Goal: Ask a question: Seek information or help from site administrators or community

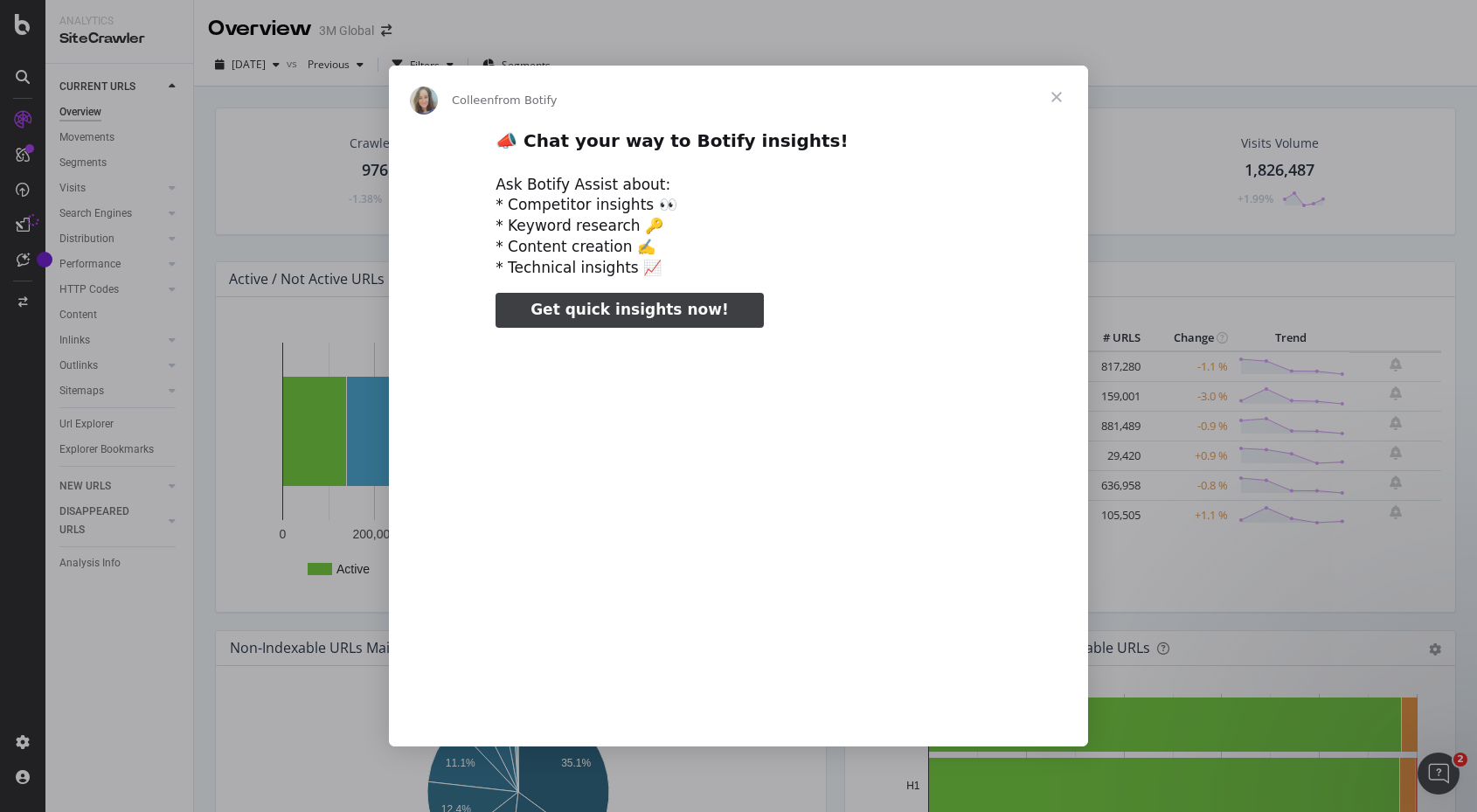
type input "3296666"
click at [1470, 82] on div "Intercom messenger" at bounding box center [738, 406] width 1477 height 812
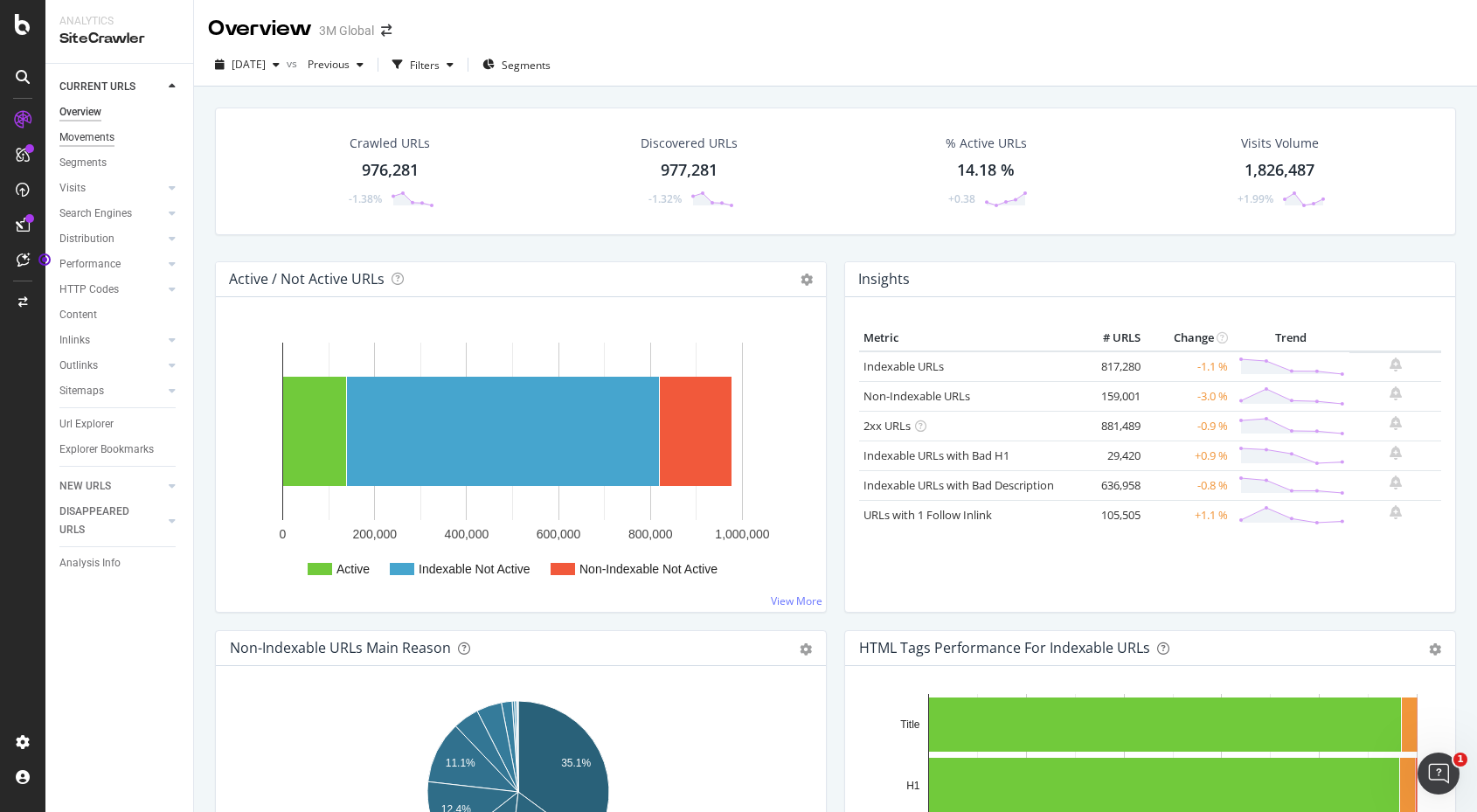
drag, startPoint x: 72, startPoint y: 318, endPoint x: 90, endPoint y: 132, distance: 186.9
click at [72, 318] on div "Content" at bounding box center [78, 315] width 38 height 18
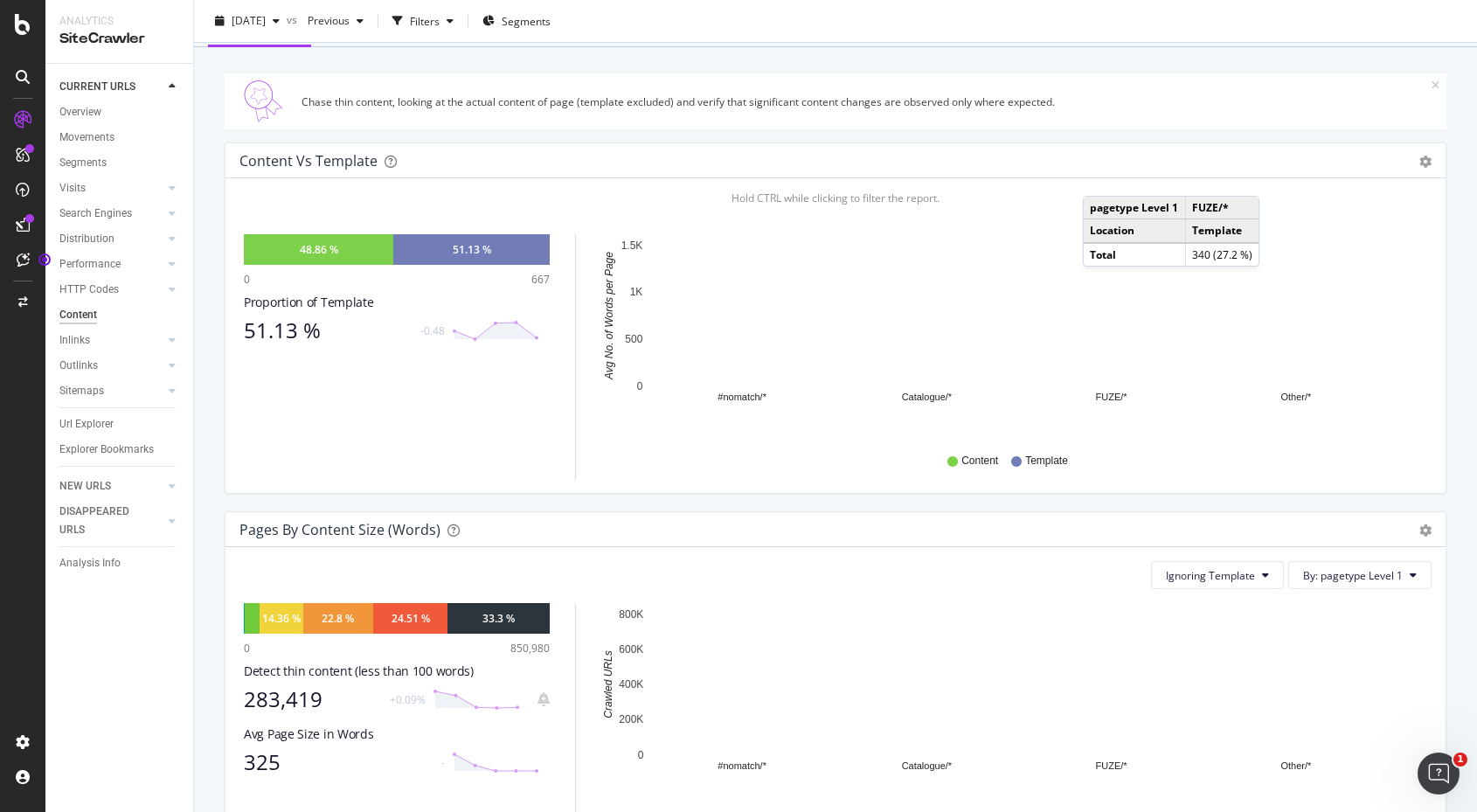
scroll to position [87, 0]
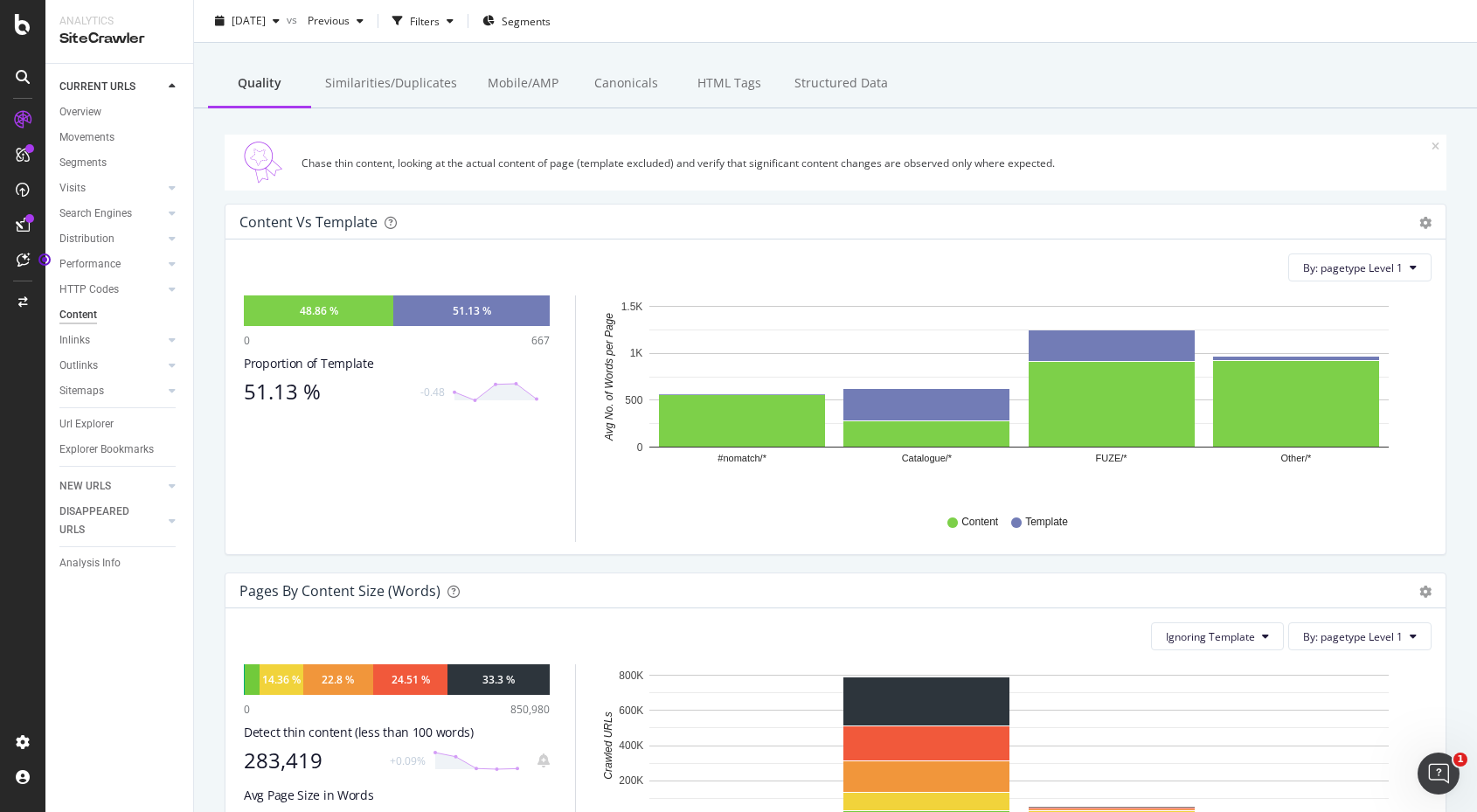
click at [1424, 41] on div "[DATE] vs Previous Filters Segments" at bounding box center [835, 24] width 1283 height 35
click at [112, 268] on div "CustomReports" at bounding box center [107, 267] width 86 height 17
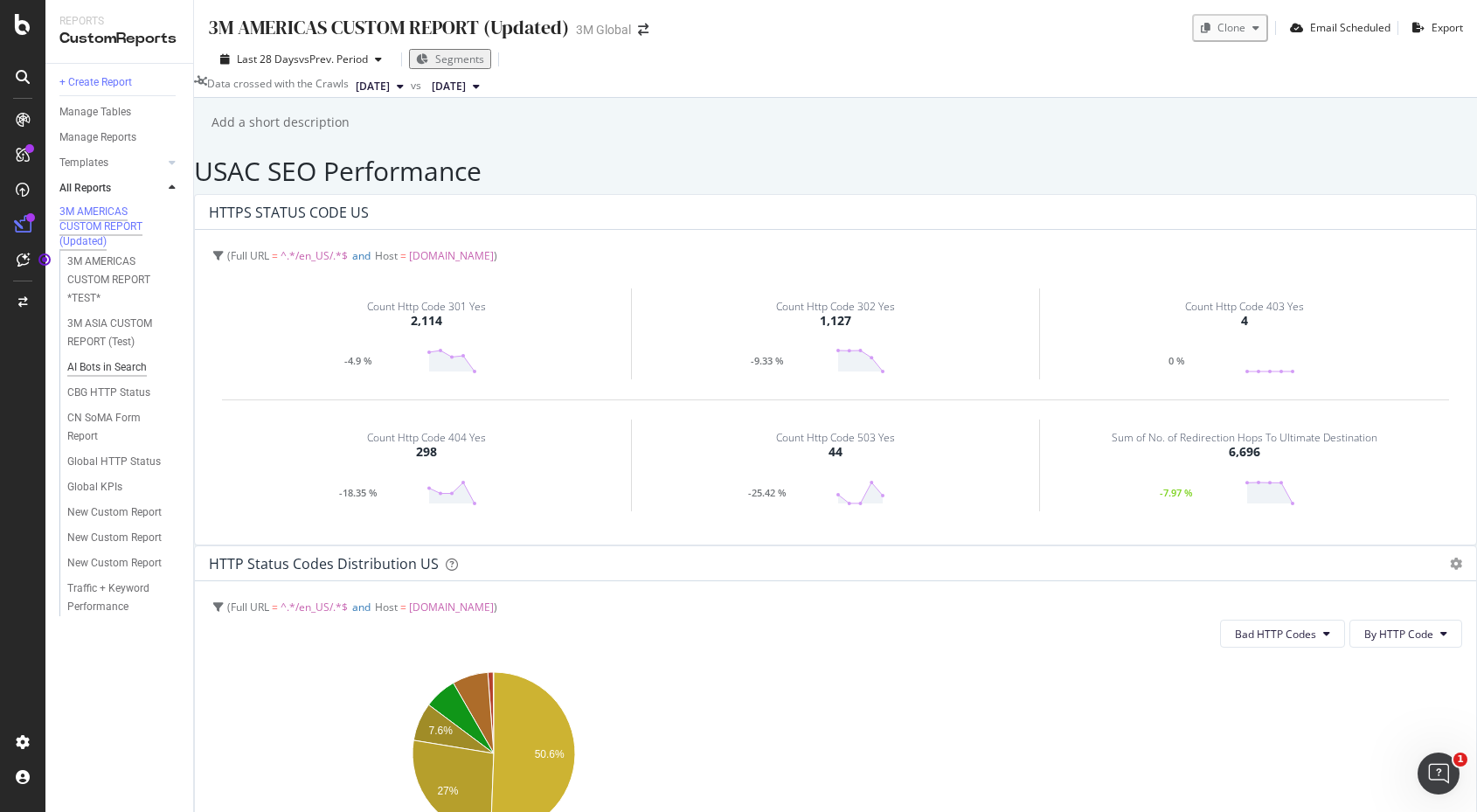
click at [91, 376] on div "AI Bots in Search" at bounding box center [107, 367] width 79 height 18
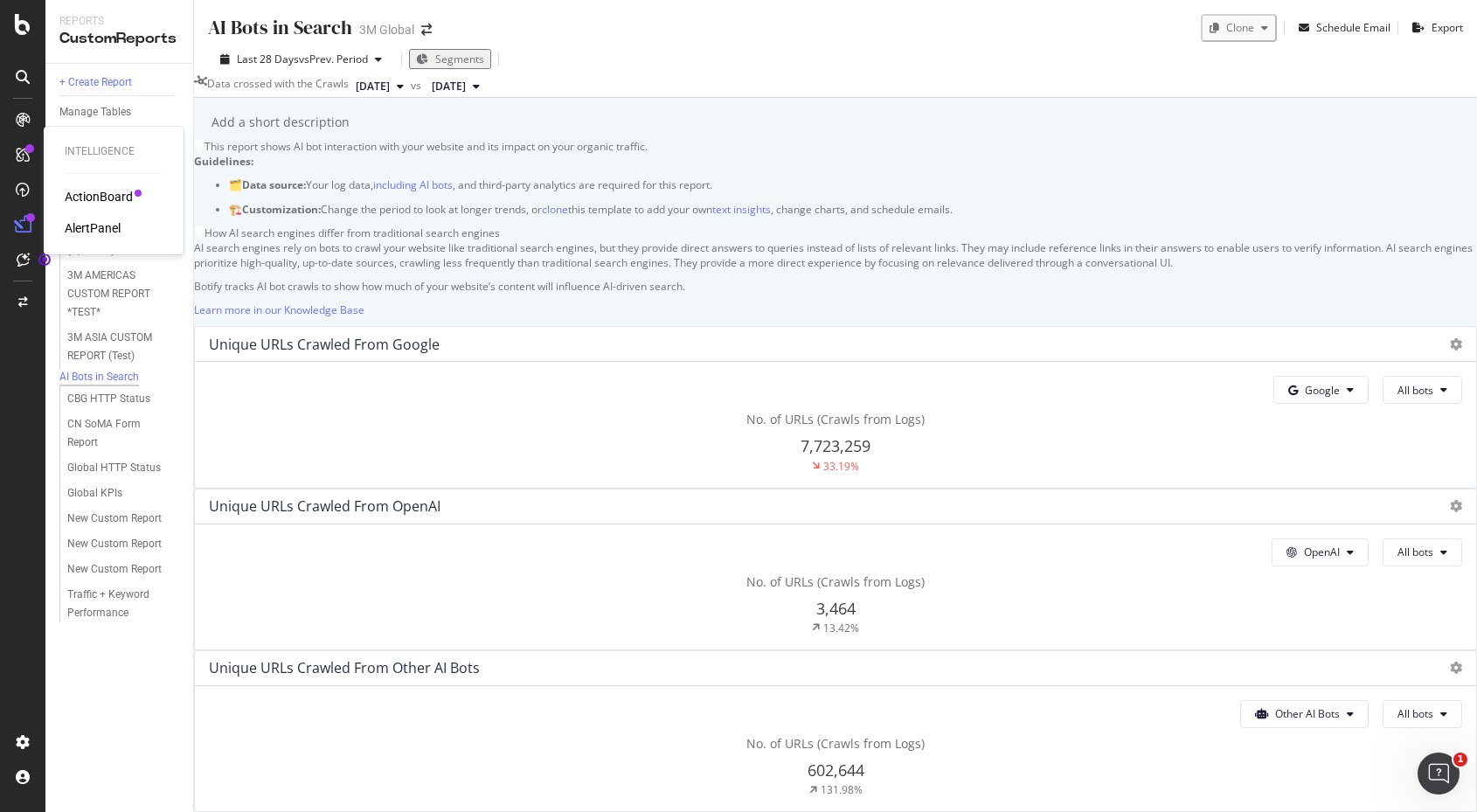
click at [109, 196] on div "ActionBoard" at bounding box center [98, 197] width 68 height 17
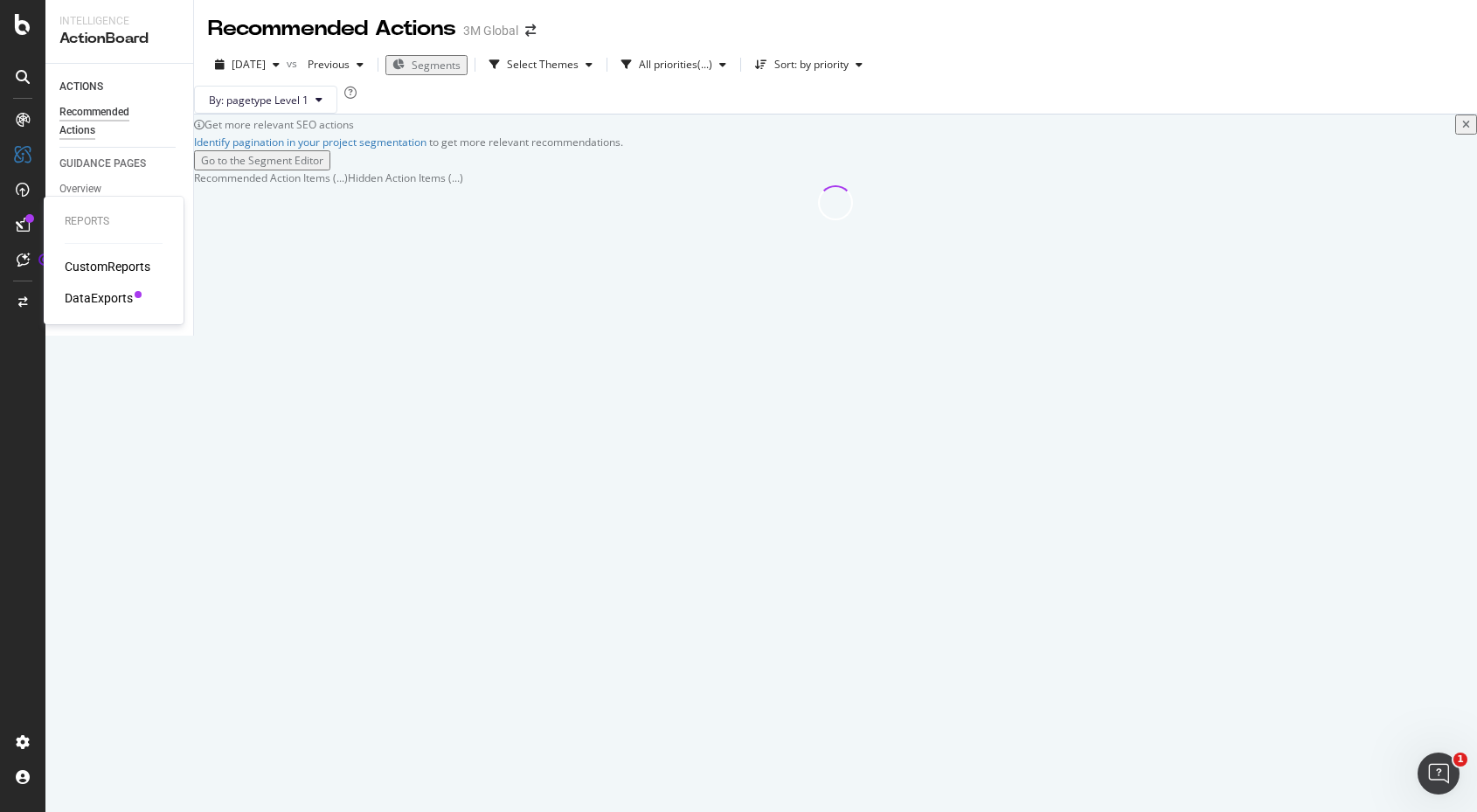
click at [27, 220] on div at bounding box center [29, 218] width 9 height 9
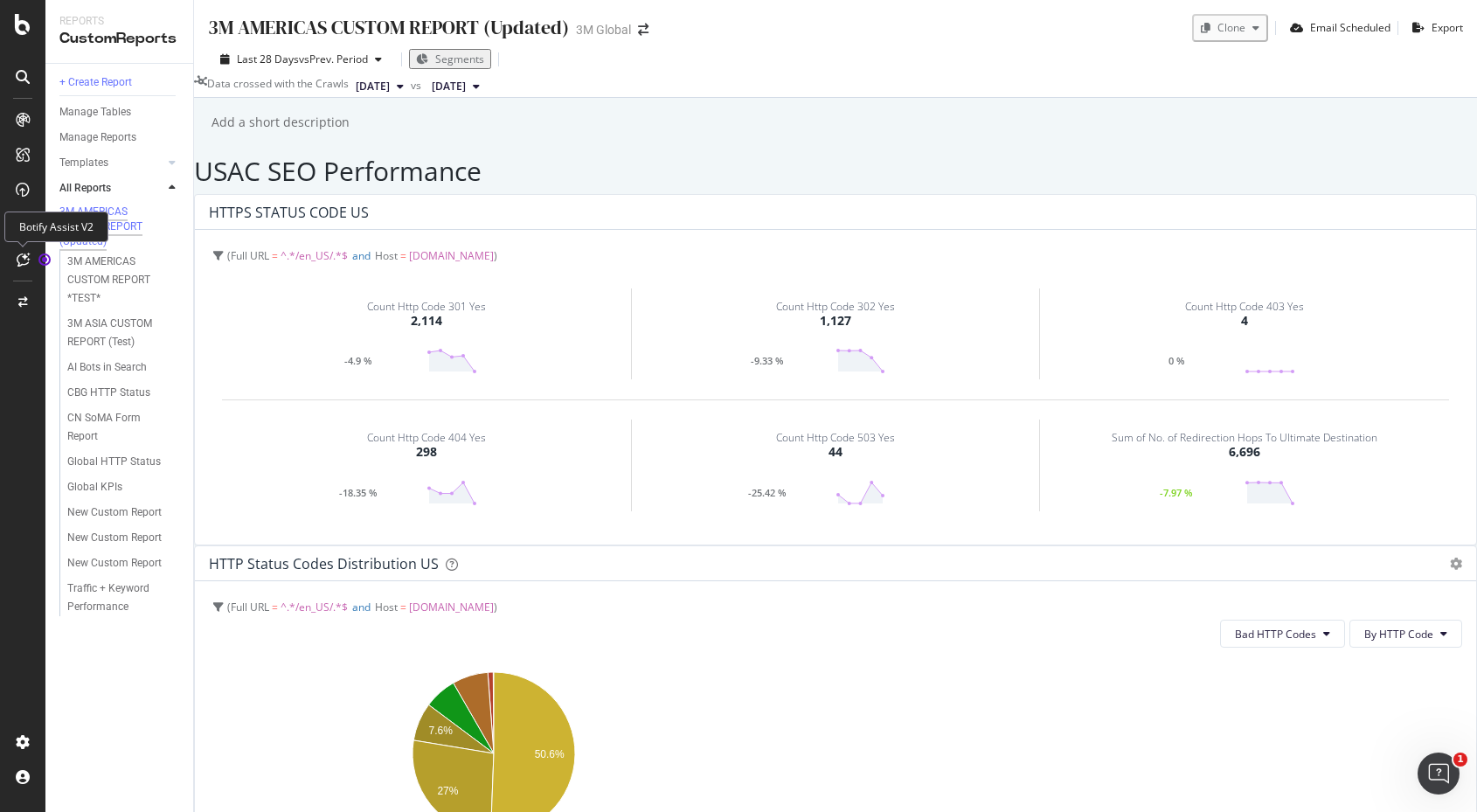
click at [29, 258] on div at bounding box center [23, 260] width 28 height 28
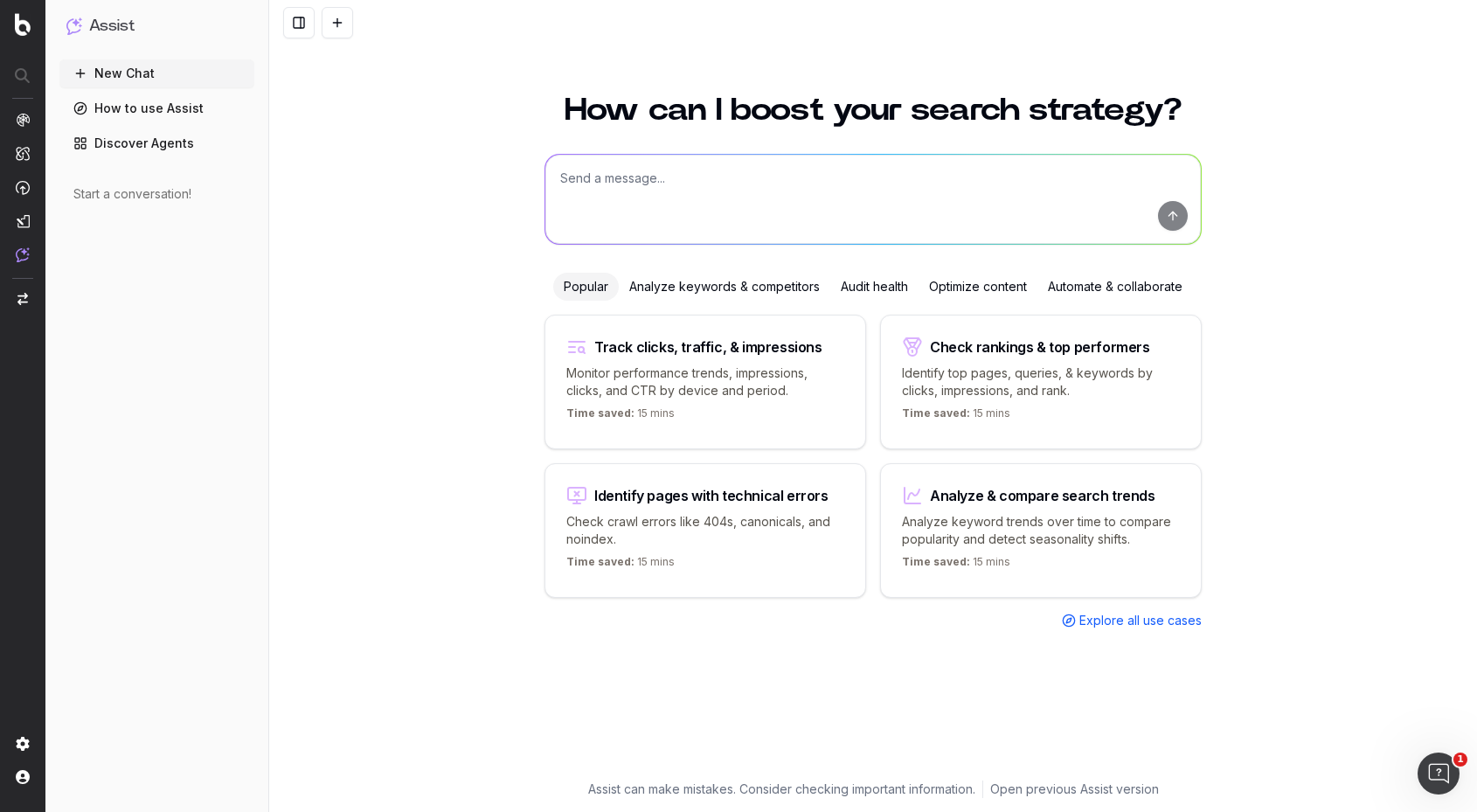
click at [655, 201] on textarea at bounding box center [873, 199] width 655 height 89
type textarea "indentify pages with Custom Selector templates"
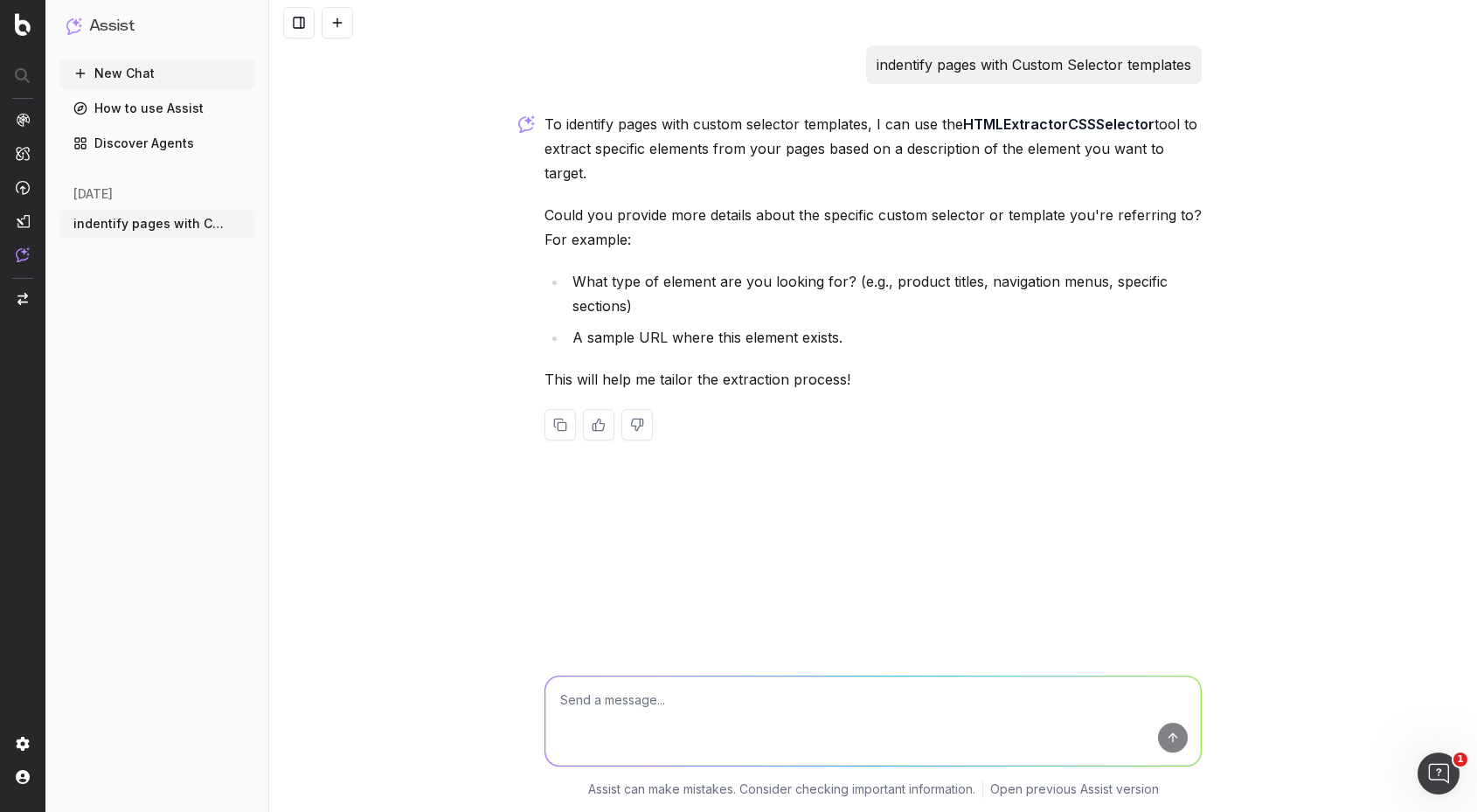
click at [666, 704] on textarea at bounding box center [873, 721] width 655 height 89
paste textarea "https://www.3m.com/3M/en_US/bonding-and-assembly-us/resources/bonding-selector/"
type textarea "https://www.3m.com/3M/en_US/bonding-and-assembly-us/resources/bonding-selector/"
click at [1174, 739] on button "submit" at bounding box center [1173, 737] width 29 height 29
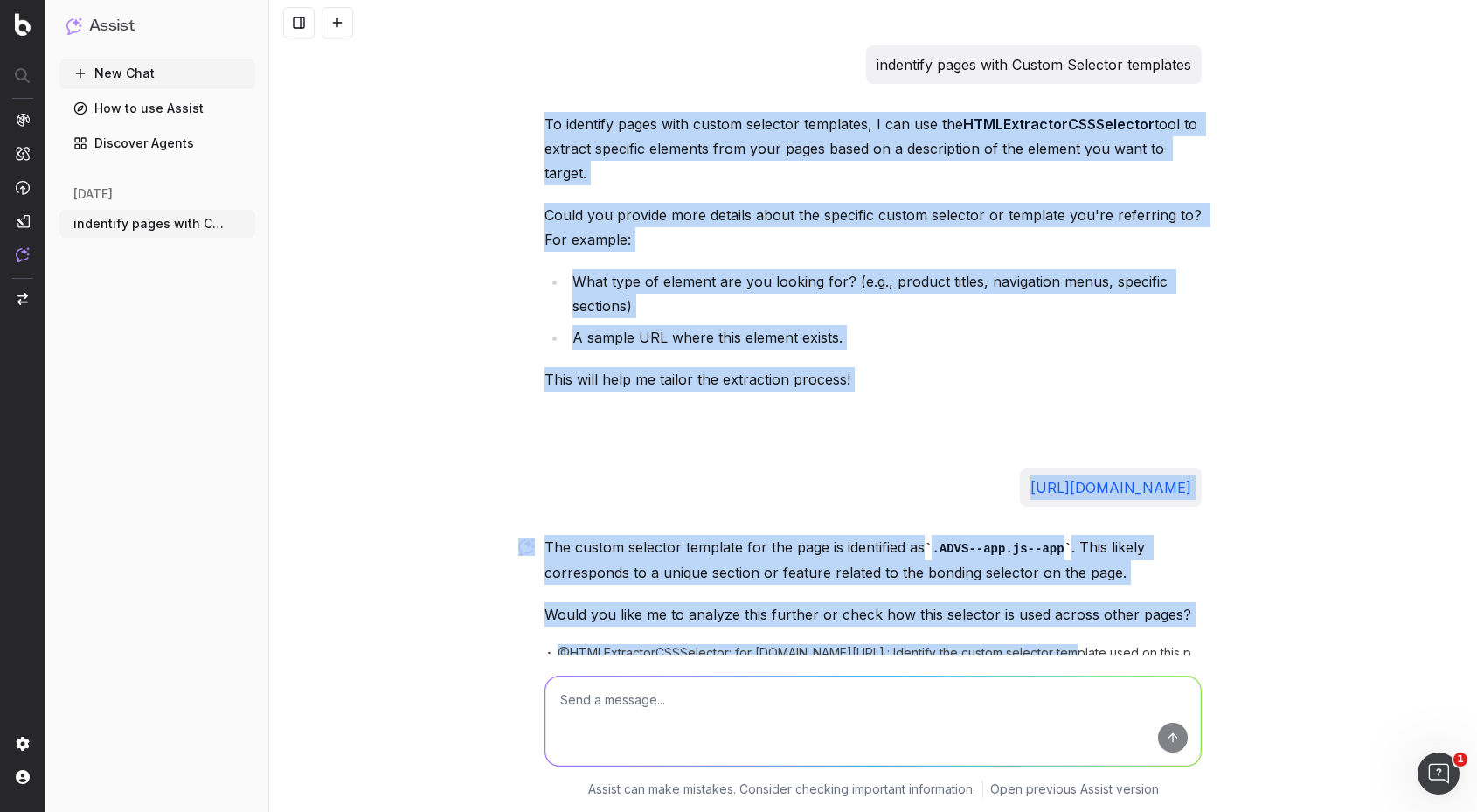
drag, startPoint x: 537, startPoint y: 116, endPoint x: 1100, endPoint y: 634, distance: 765.0
click at [1100, 634] on div "indentify pages with Custom Selector templates To identify pages with custom se…" at bounding box center [874, 389] width 671 height 689
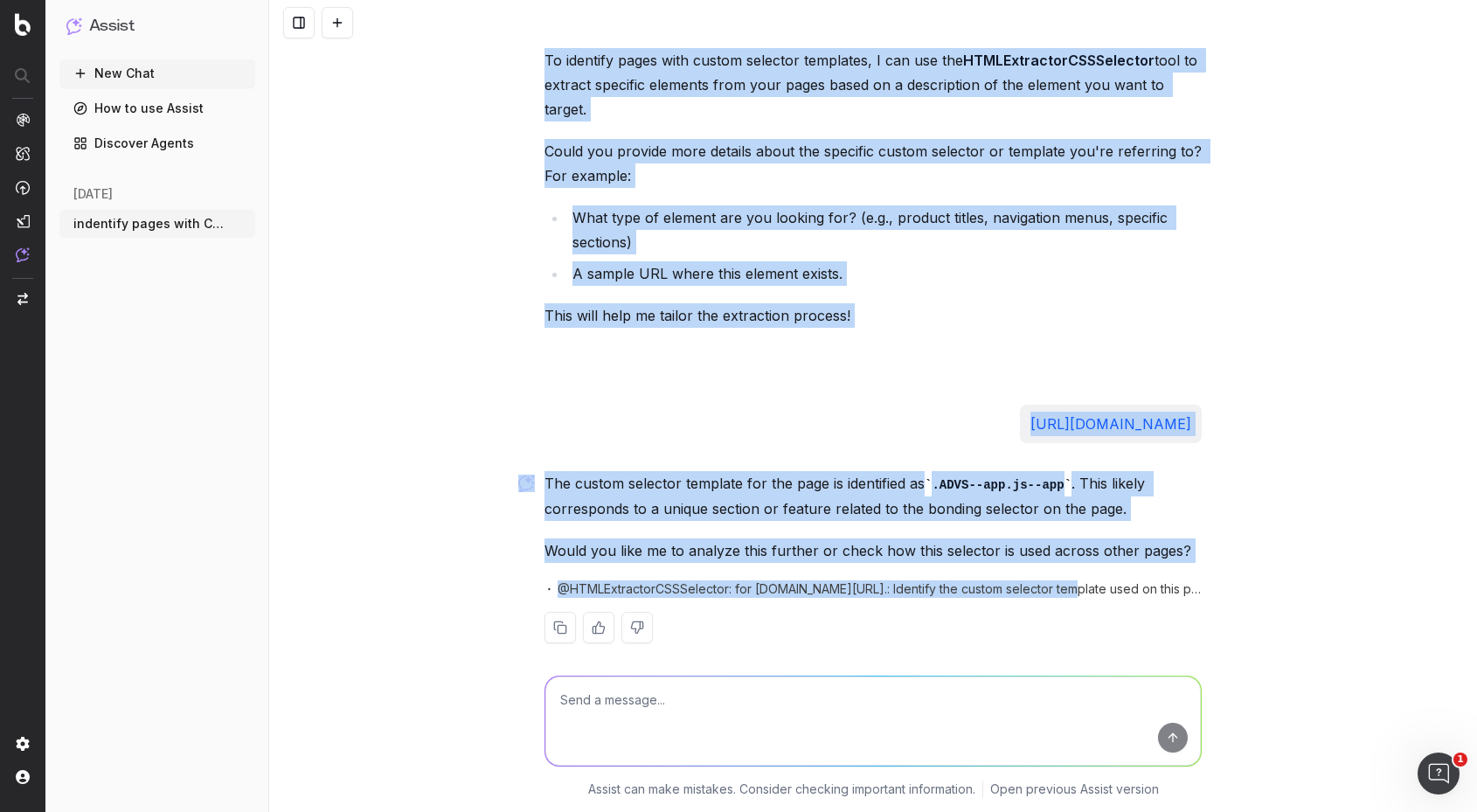
scroll to position [80, 0]
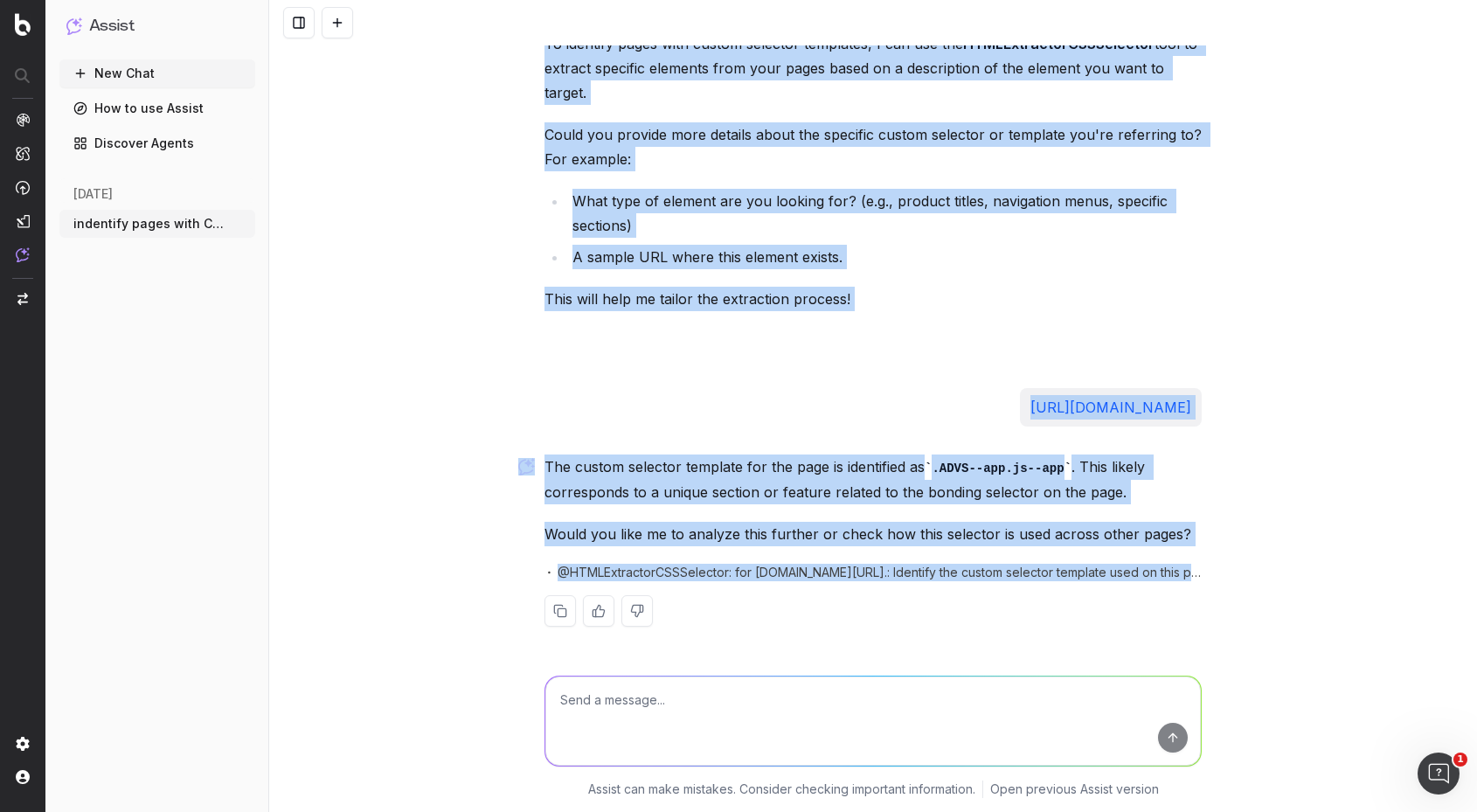
drag, startPoint x: 1087, startPoint y: 569, endPoint x: 1221, endPoint y: 579, distance: 134.4
click at [1221, 579] on div "indentify pages with Custom Selector templates To identify pages with custom se…" at bounding box center [874, 406] width 1208 height 812
copy div "To identify pages with custom selector templates, I can use the HTMLExtractorCS…"
click at [642, 718] on textarea at bounding box center [873, 721] width 655 height 89
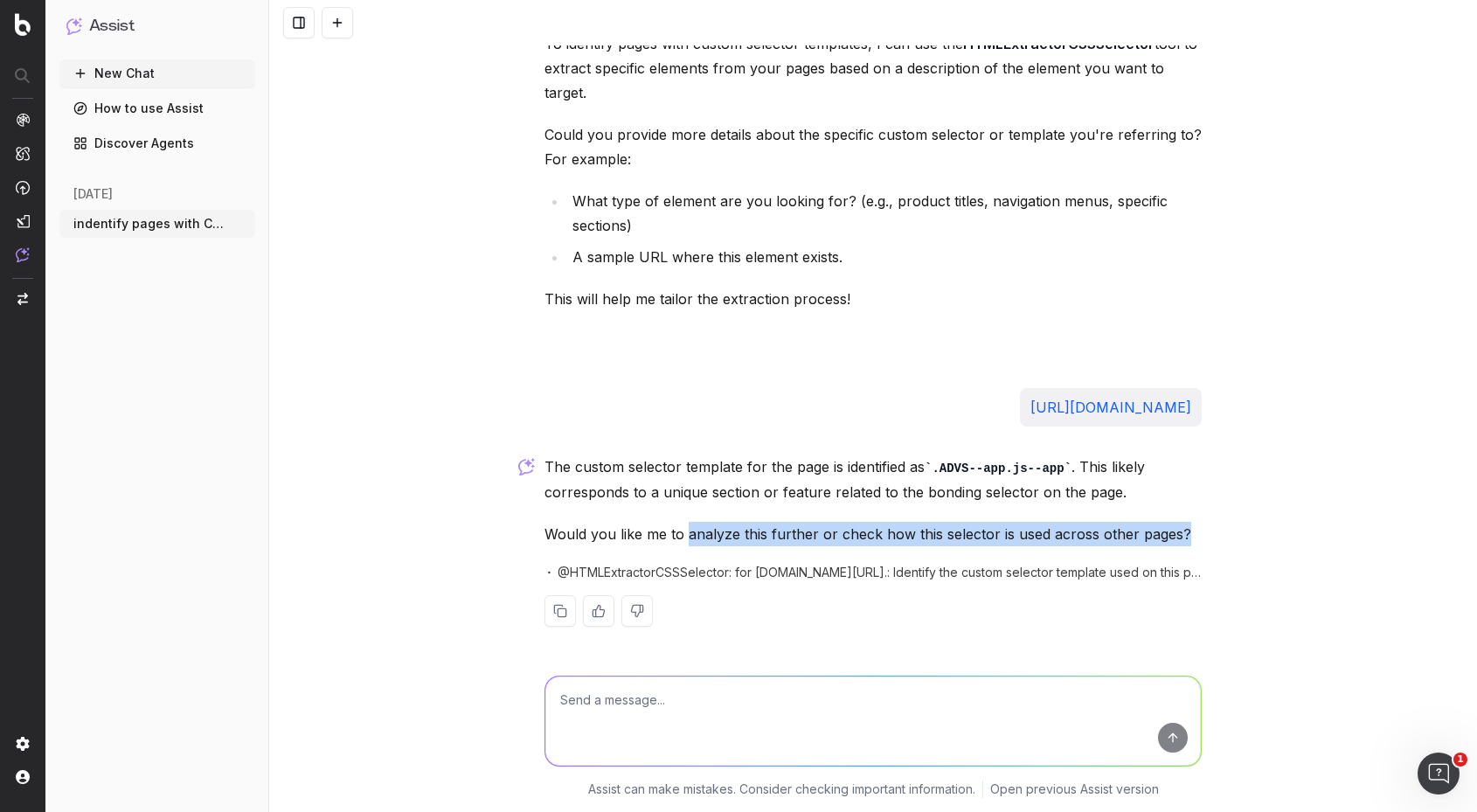
drag, startPoint x: 678, startPoint y: 532, endPoint x: 1180, endPoint y: 540, distance: 502.1
click at [1180, 540] on p "Would you like me to analyze this further or check how this selector is used ac…" at bounding box center [873, 534] width 657 height 25
copy p "analyze this further or check how this selector is used across other pages?"
click at [632, 686] on textarea at bounding box center [873, 721] width 655 height 89
paste textarea "analyze this further or check how this selector is used across other pages?"
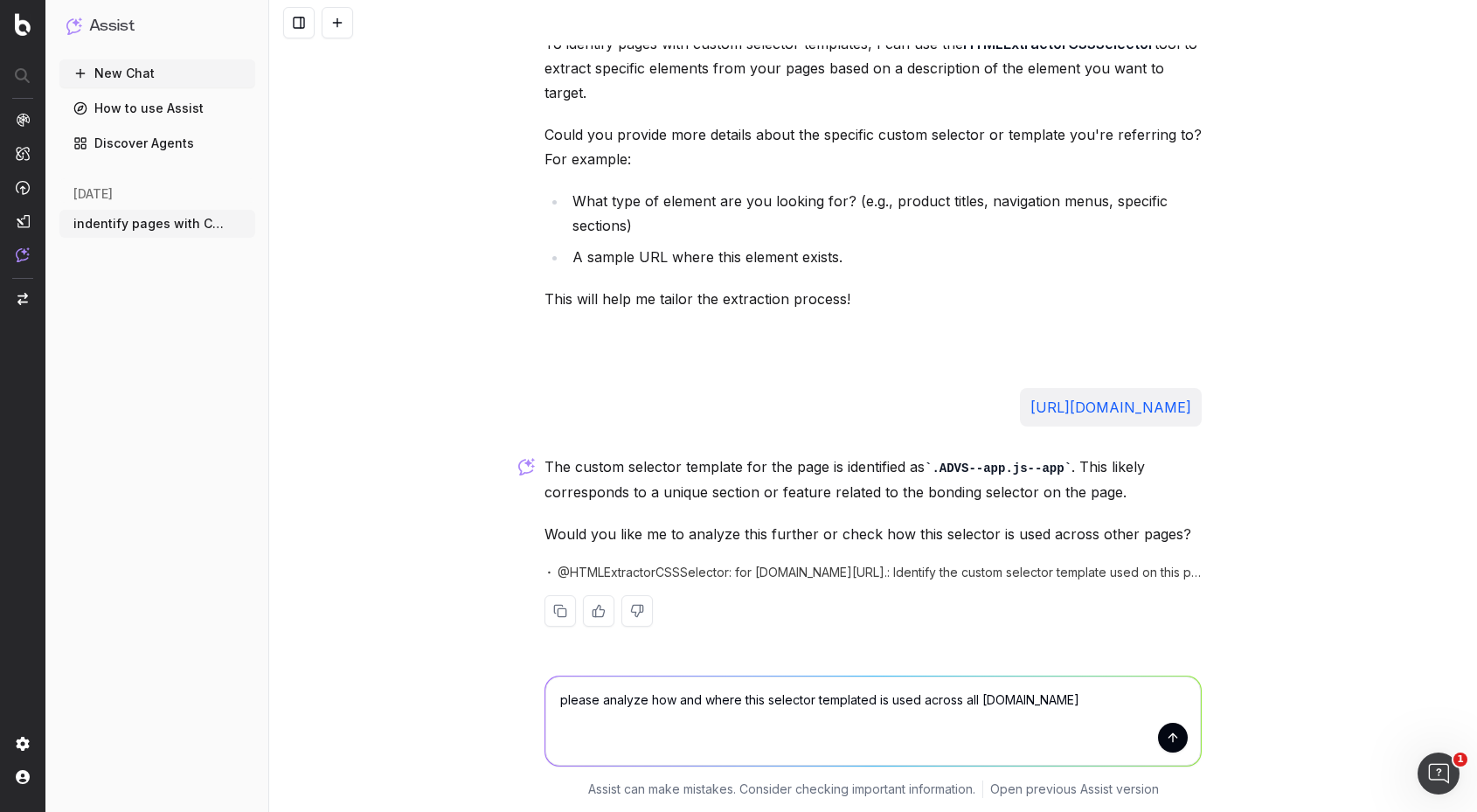
type textarea "please analyze how and where this selector templated is used across all 3m.com"
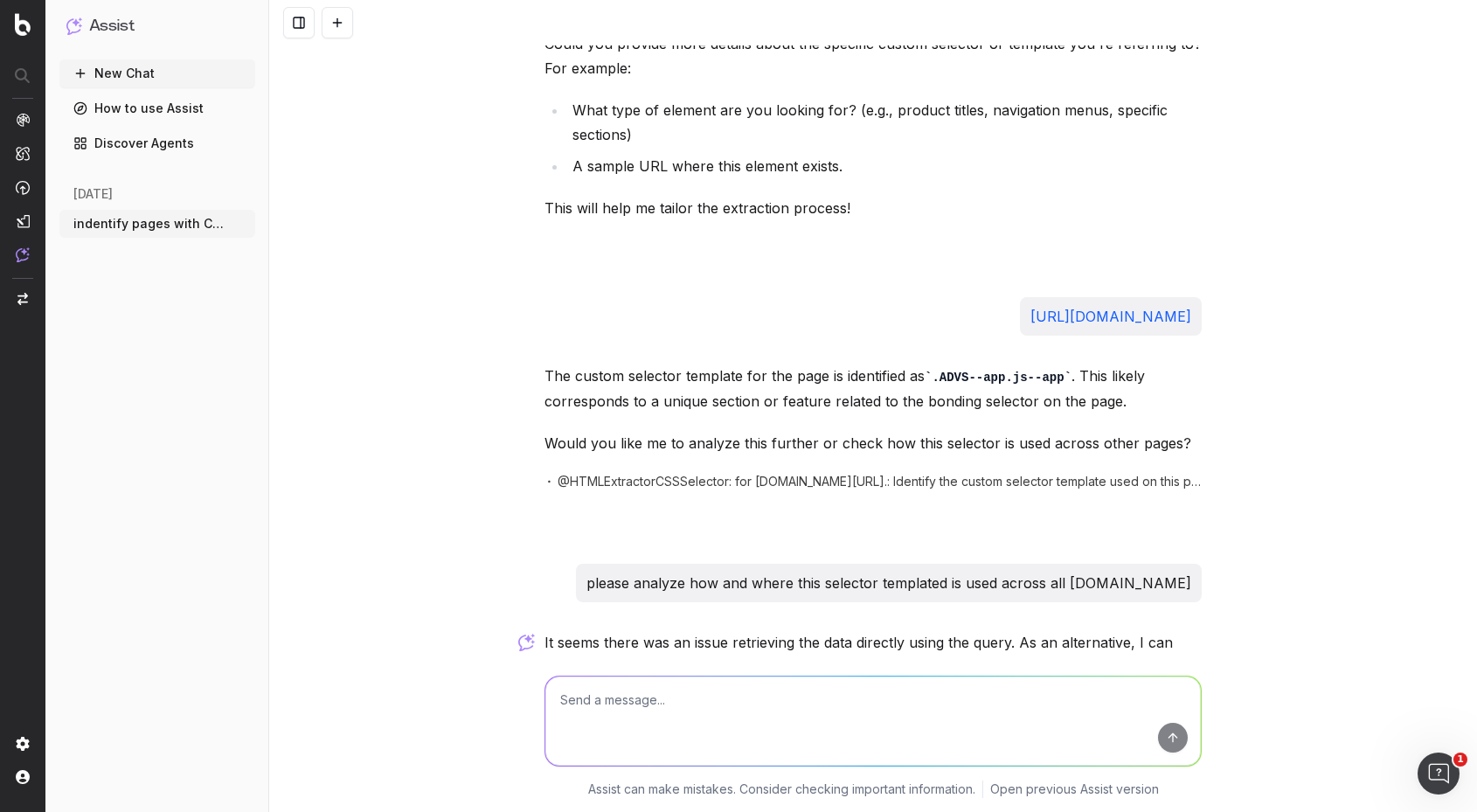
scroll to position [525, 0]
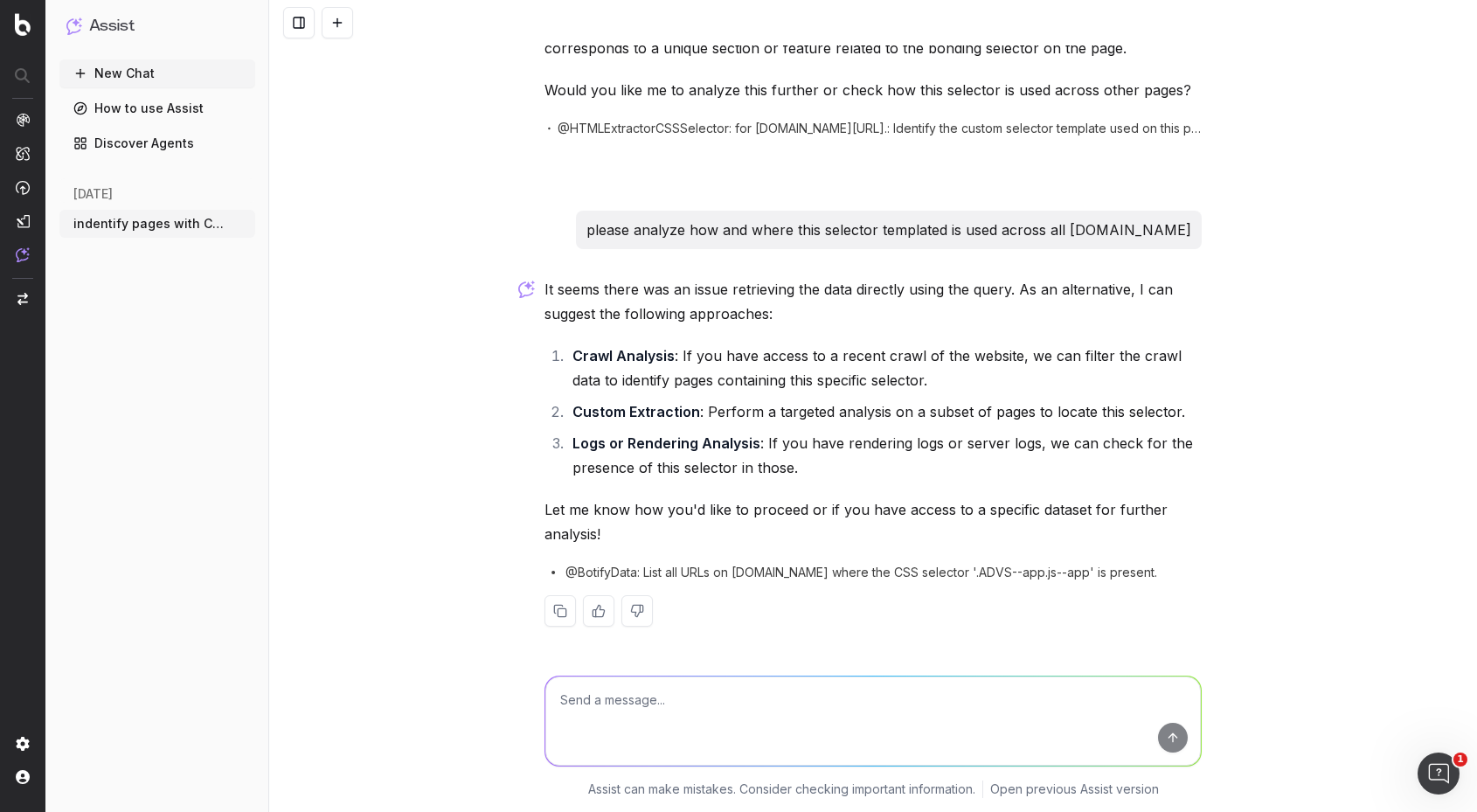
click at [1417, 563] on div "indentify pages with Custom Selector templates To identify pages with custom se…" at bounding box center [874, 406] width 1208 height 812
click at [632, 704] on textarea at bounding box center [873, 721] width 655 height 89
type textarea "1"
click at [1164, 737] on button "submit" at bounding box center [1173, 737] width 29 height 29
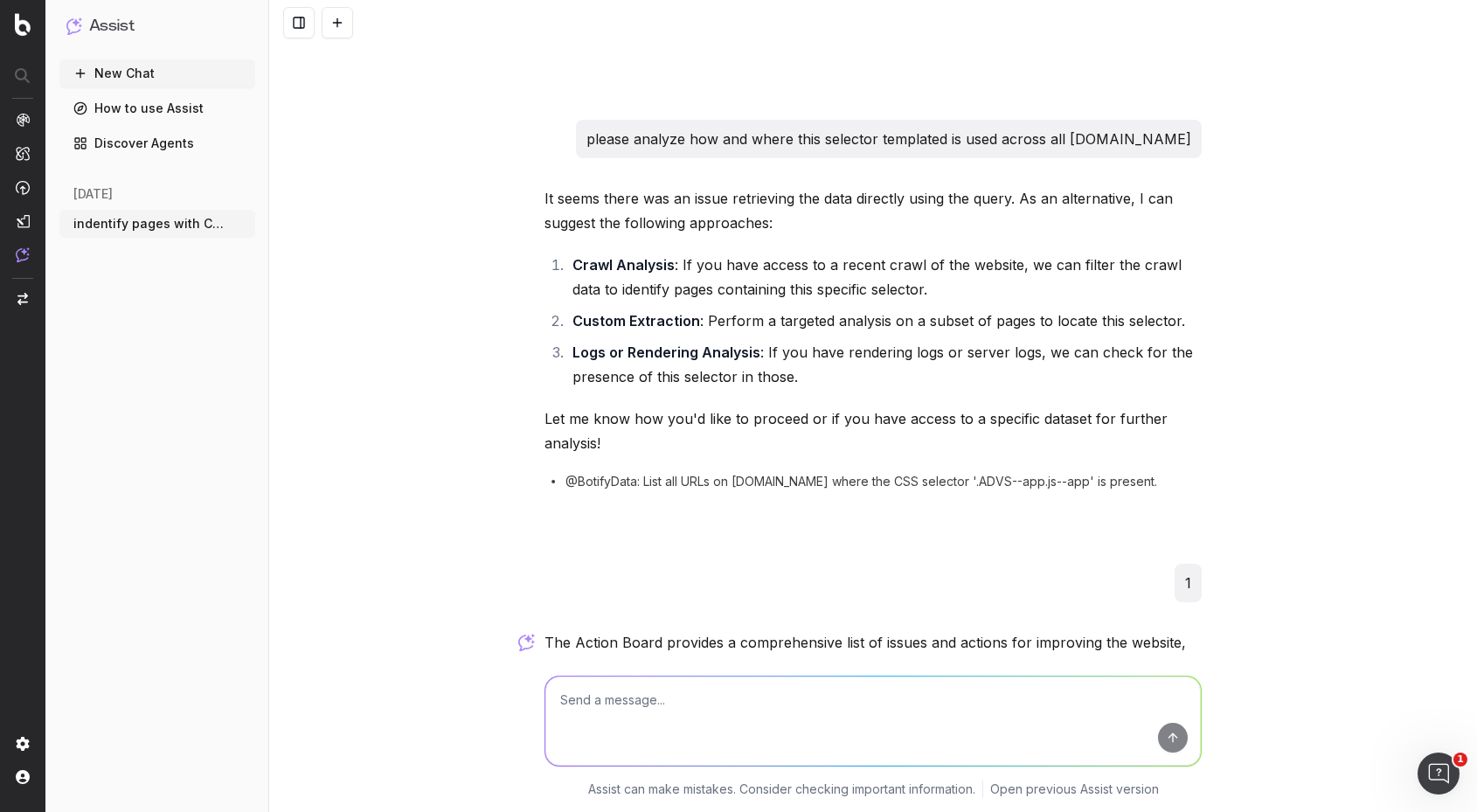
scroll to position [979, 0]
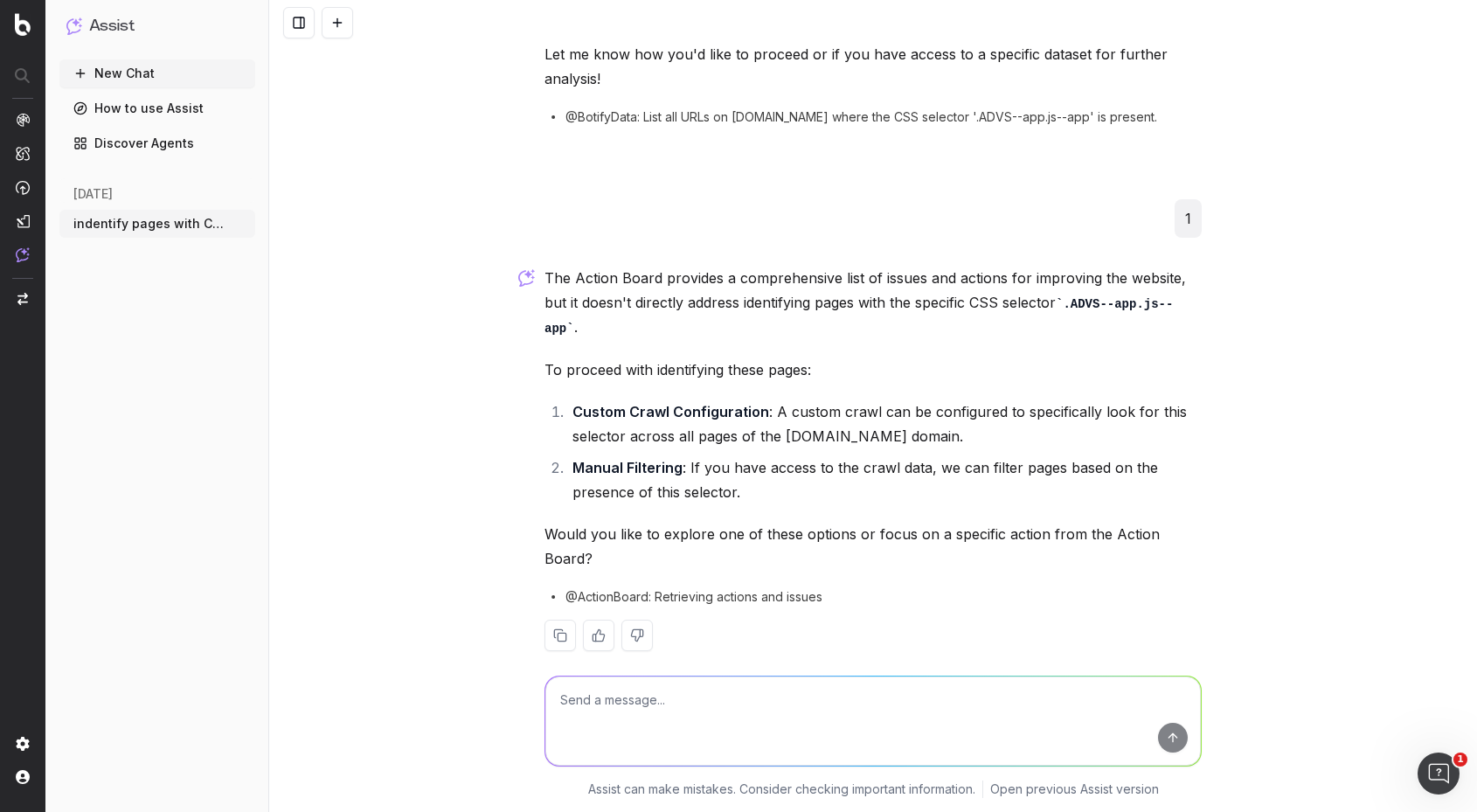
click at [677, 709] on textarea at bounding box center [873, 721] width 655 height 89
click at [612, 700] on textarea at bounding box center [873, 721] width 655 height 89
type textarea "1"
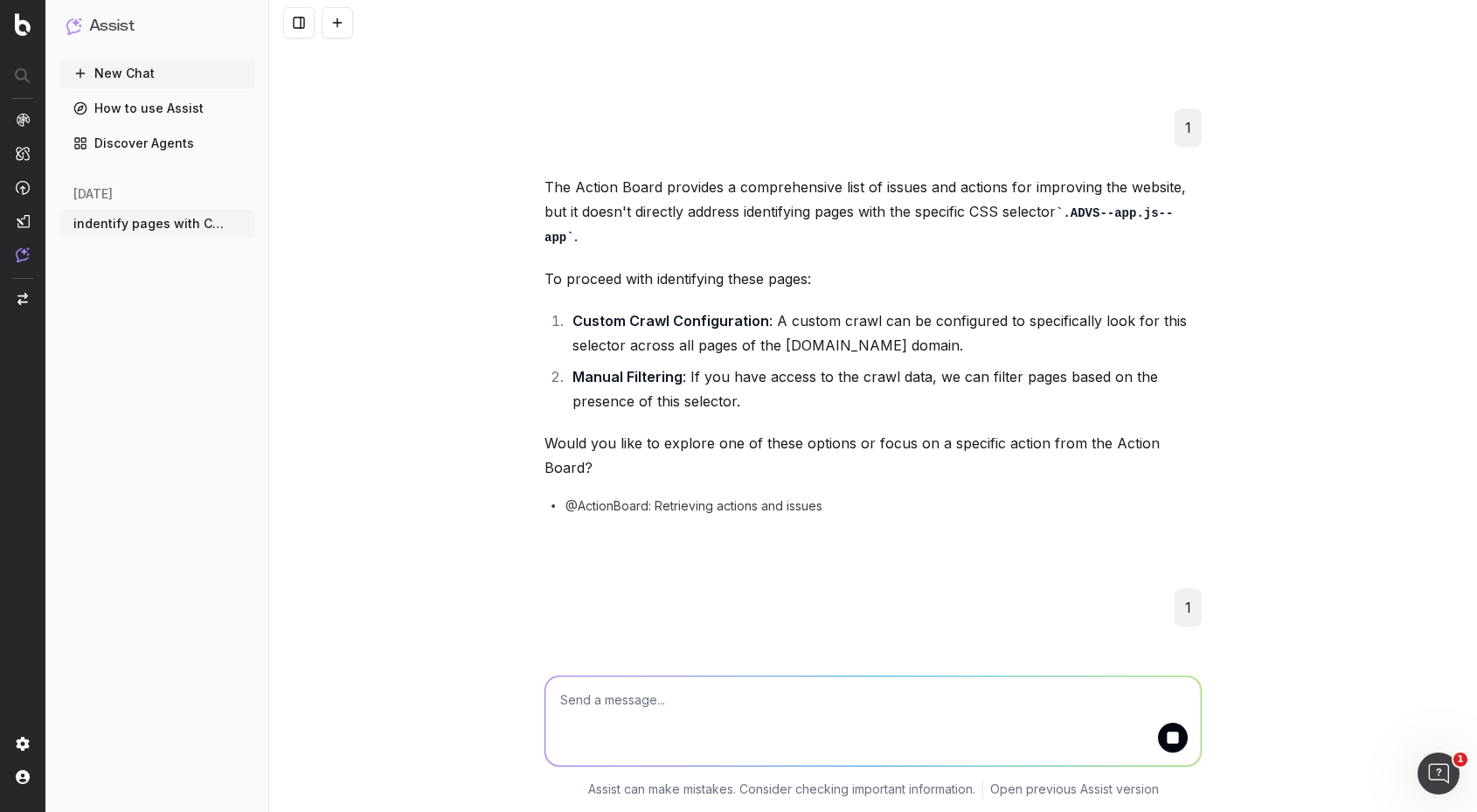
click at [24, 605] on nav at bounding box center [23, 406] width 45 height 812
